Goal: Navigation & Orientation: Understand site structure

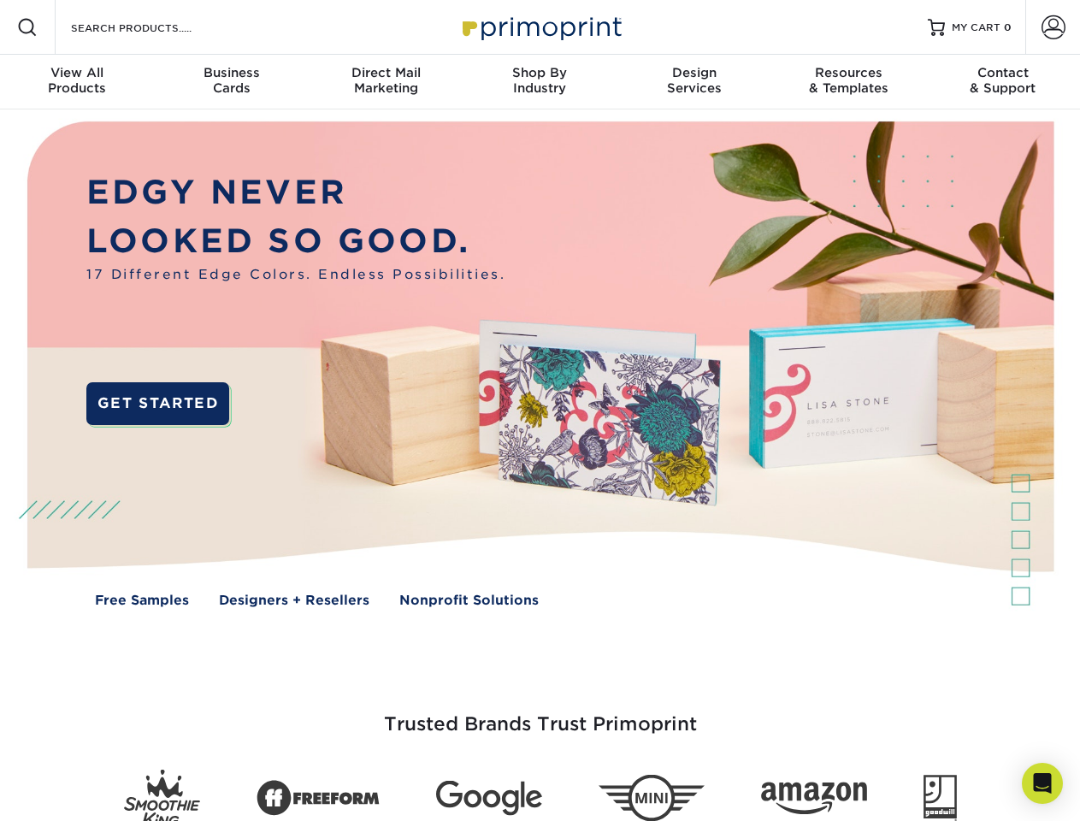
click at [540, 410] on img at bounding box center [539, 376] width 1069 height 534
click at [27, 27] on span at bounding box center [27, 27] width 21 height 21
click at [1053, 27] on span at bounding box center [1054, 27] width 24 height 24
click at [77, 82] on div "View All Products" at bounding box center [77, 80] width 154 height 31
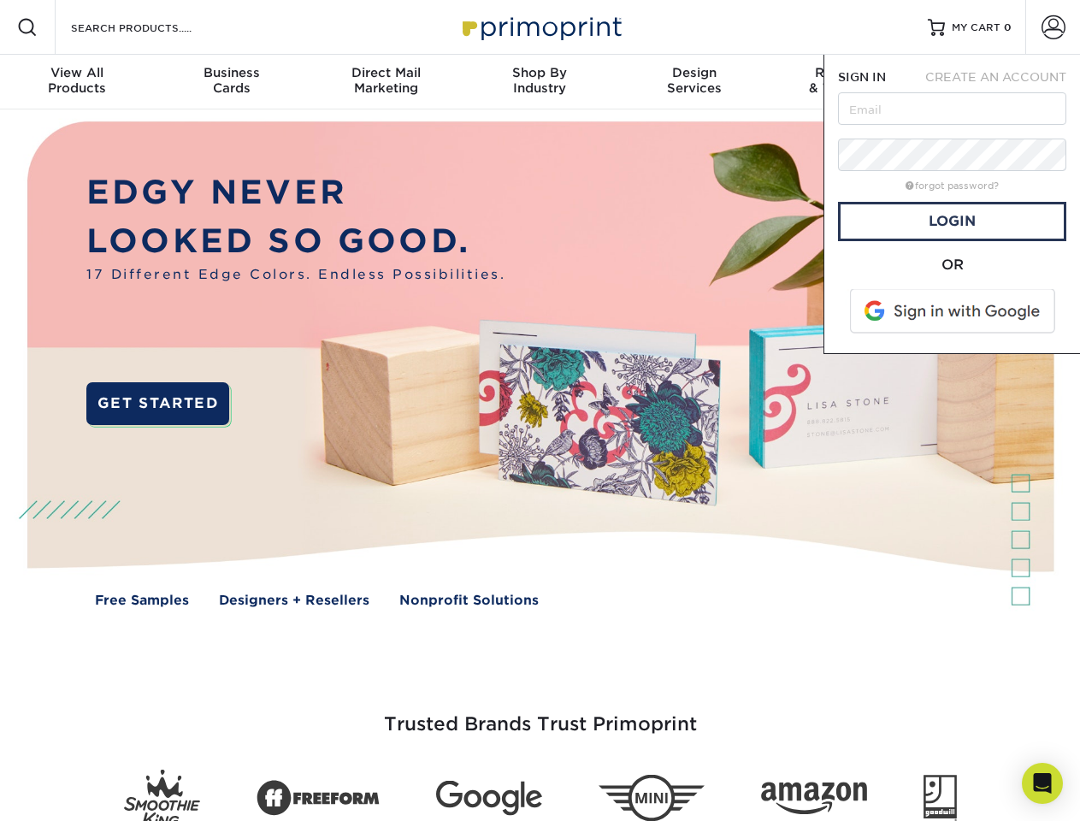
click at [231, 82] on div "Business Cards" at bounding box center [231, 80] width 154 height 31
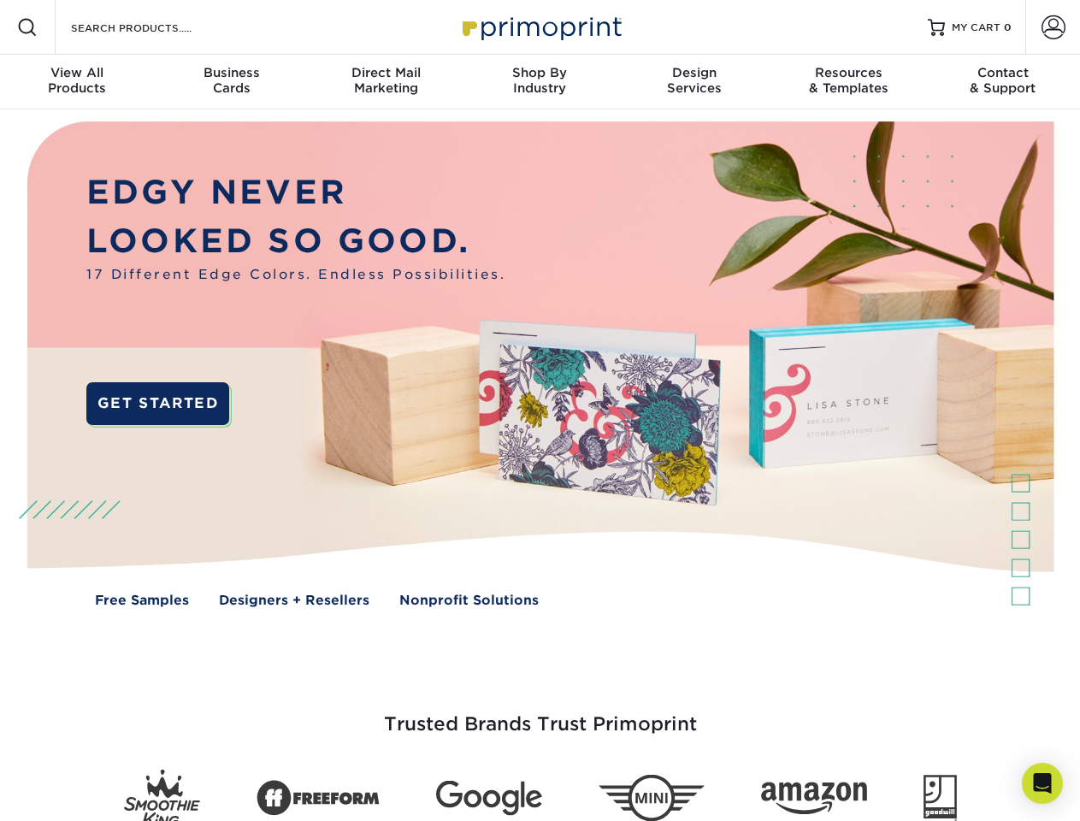
click at [386, 82] on div "Direct Mail Marketing" at bounding box center [386, 80] width 154 height 31
click at [540, 82] on div "Shop By Industry" at bounding box center [540, 80] width 154 height 31
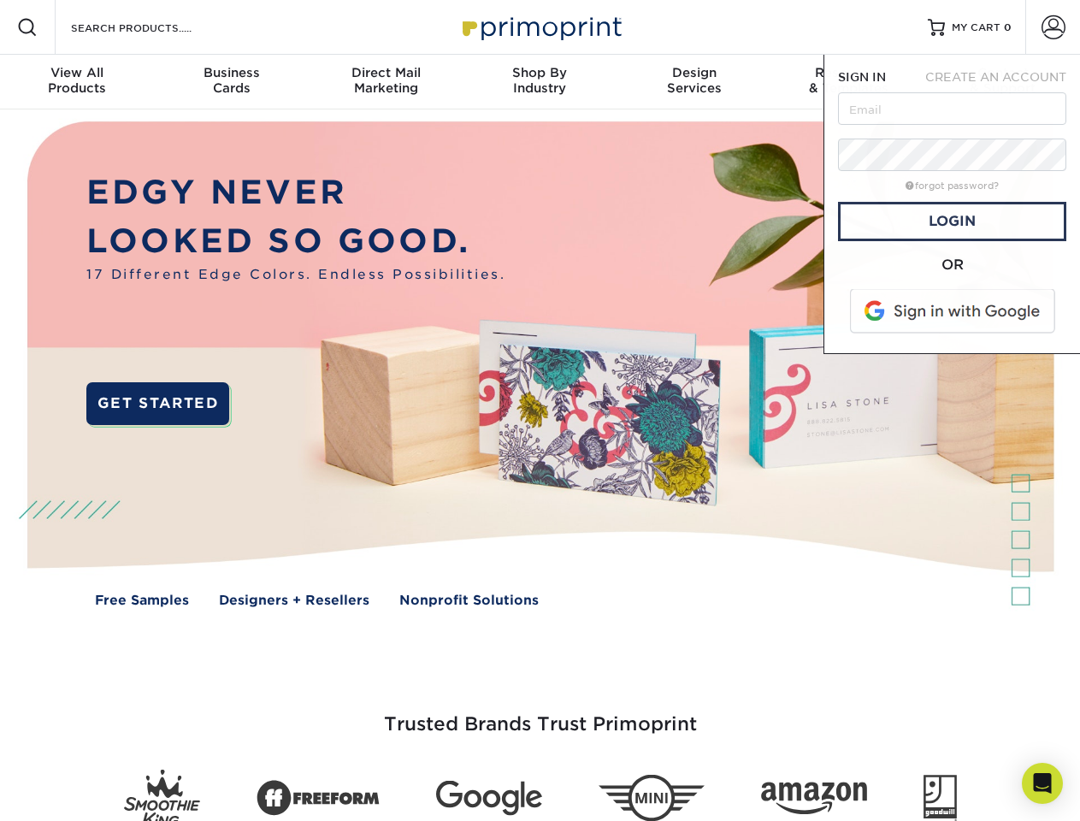
click at [694, 82] on div "Design Services" at bounding box center [694, 80] width 154 height 31
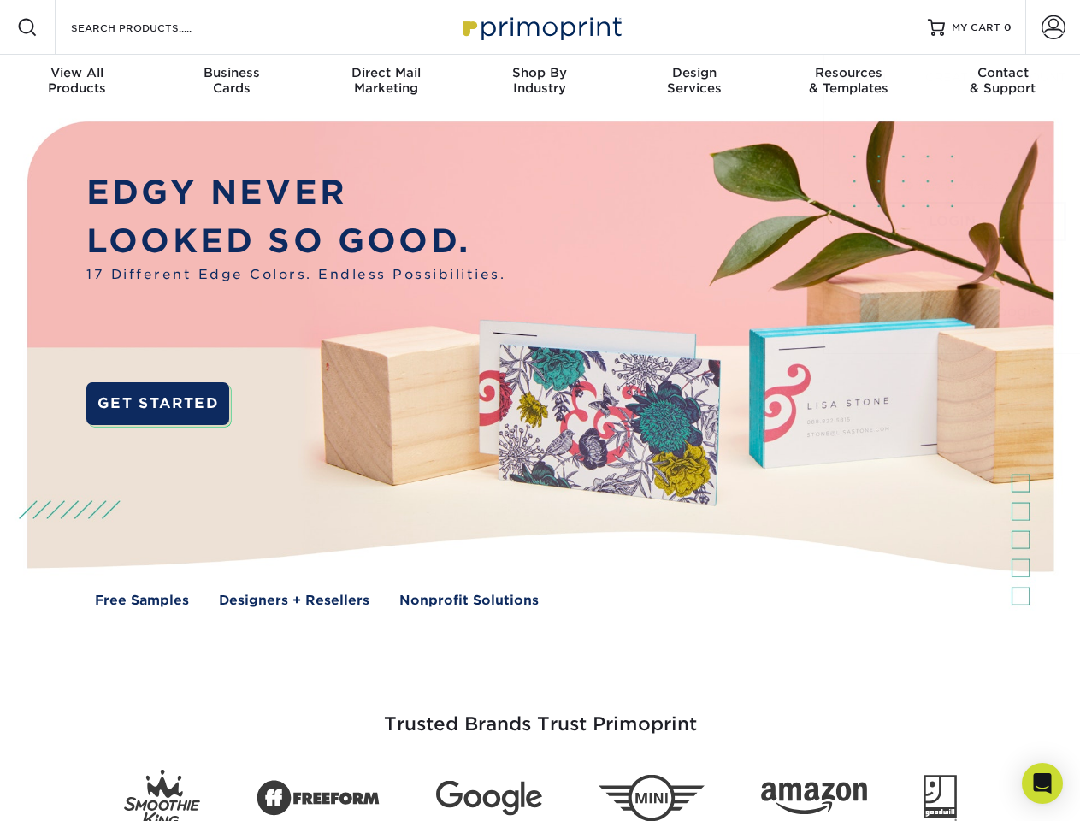
click at [848, 82] on span "SIGN IN" at bounding box center [862, 77] width 48 height 14
click at [1003, 82] on div "Contact & Support" at bounding box center [1003, 80] width 154 height 31
